Goal: Information Seeking & Learning: Find specific fact

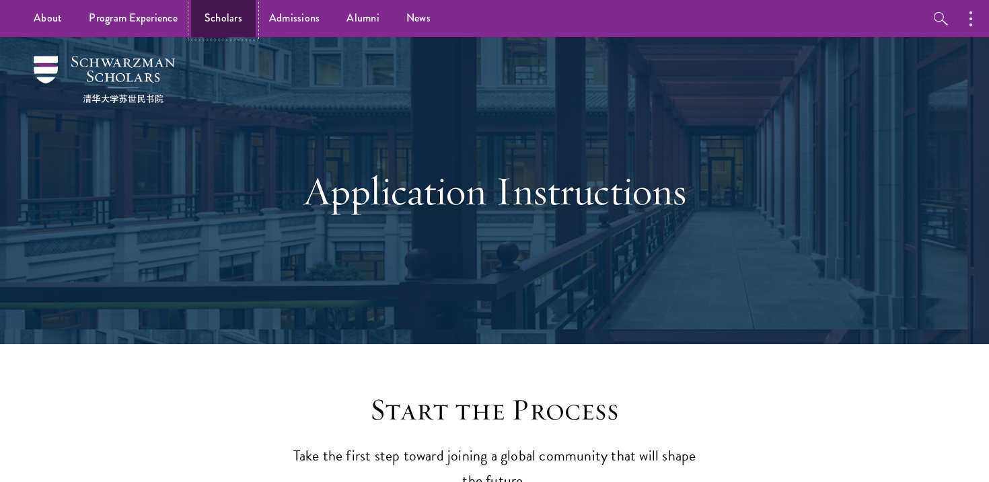
click at [227, 12] on link "Scholars" at bounding box center [223, 18] width 65 height 37
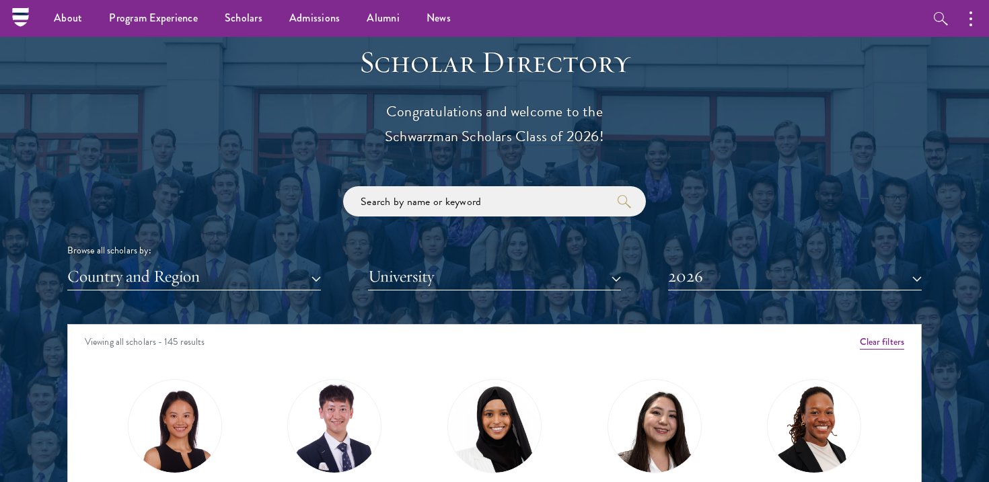
scroll to position [1449, 0]
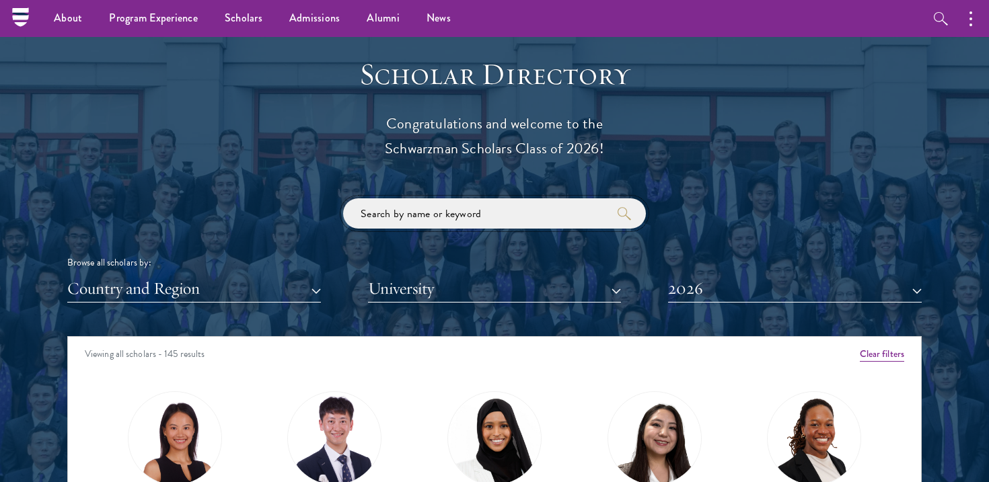
click at [416, 208] on input "search" at bounding box center [494, 213] width 303 height 30
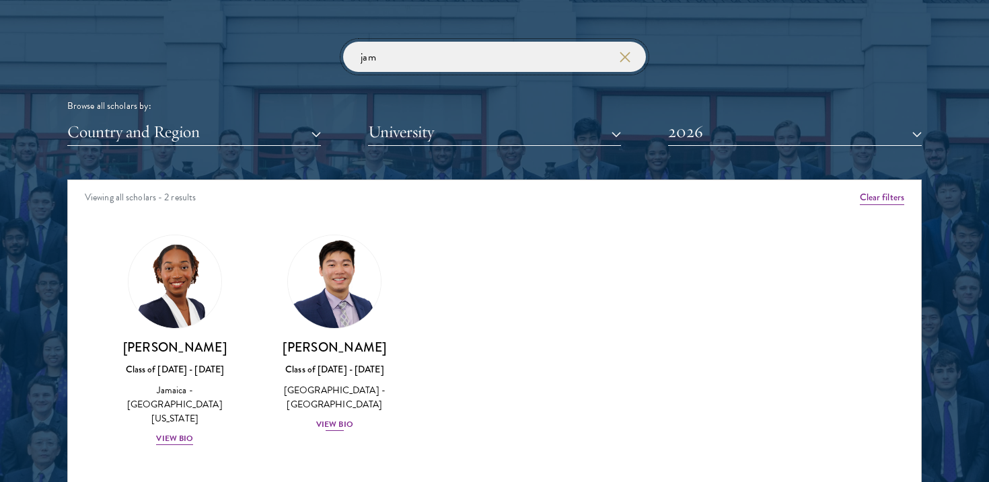
scroll to position [1622, 0]
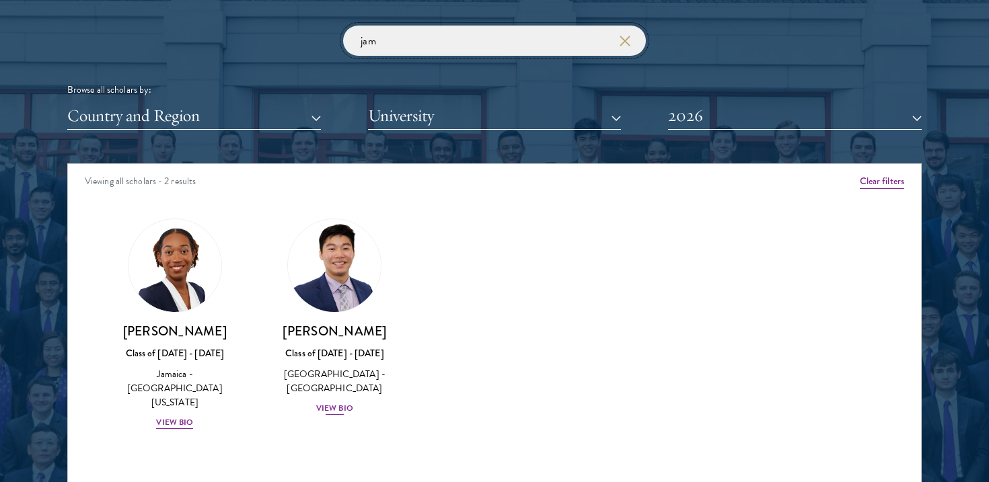
type input "jam"
click at [346, 414] on div "View Bio" at bounding box center [334, 408] width 37 height 13
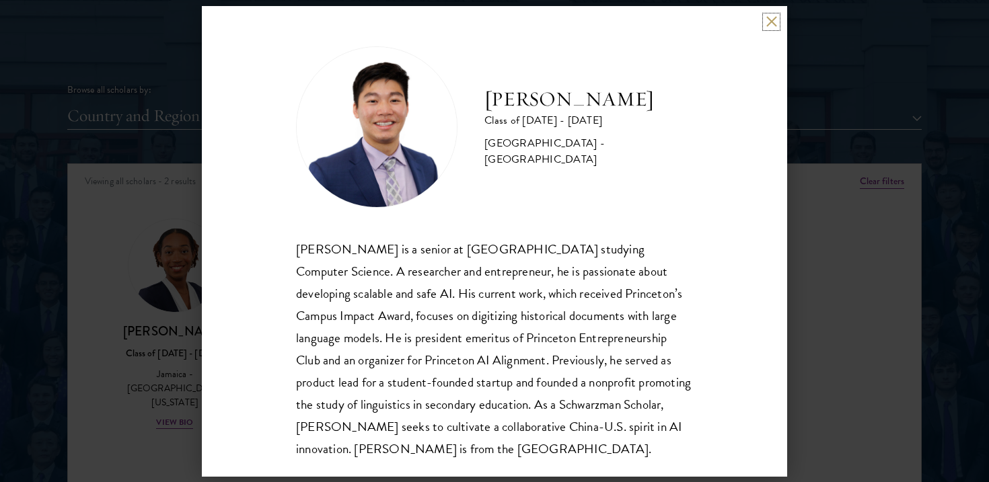
click at [773, 24] on button at bounding box center [770, 21] width 11 height 11
